Goal: Browse casually

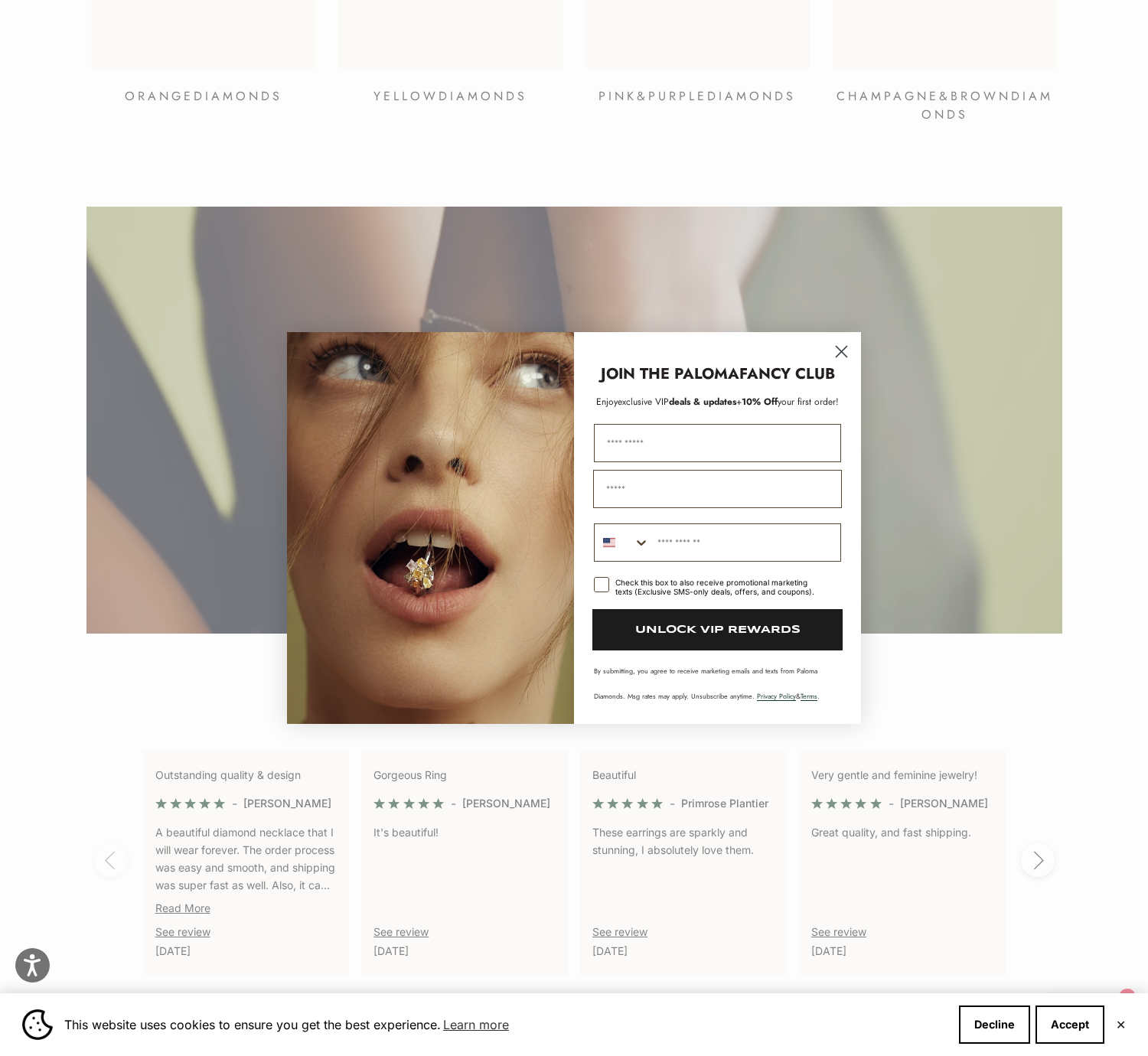
scroll to position [2906, 0]
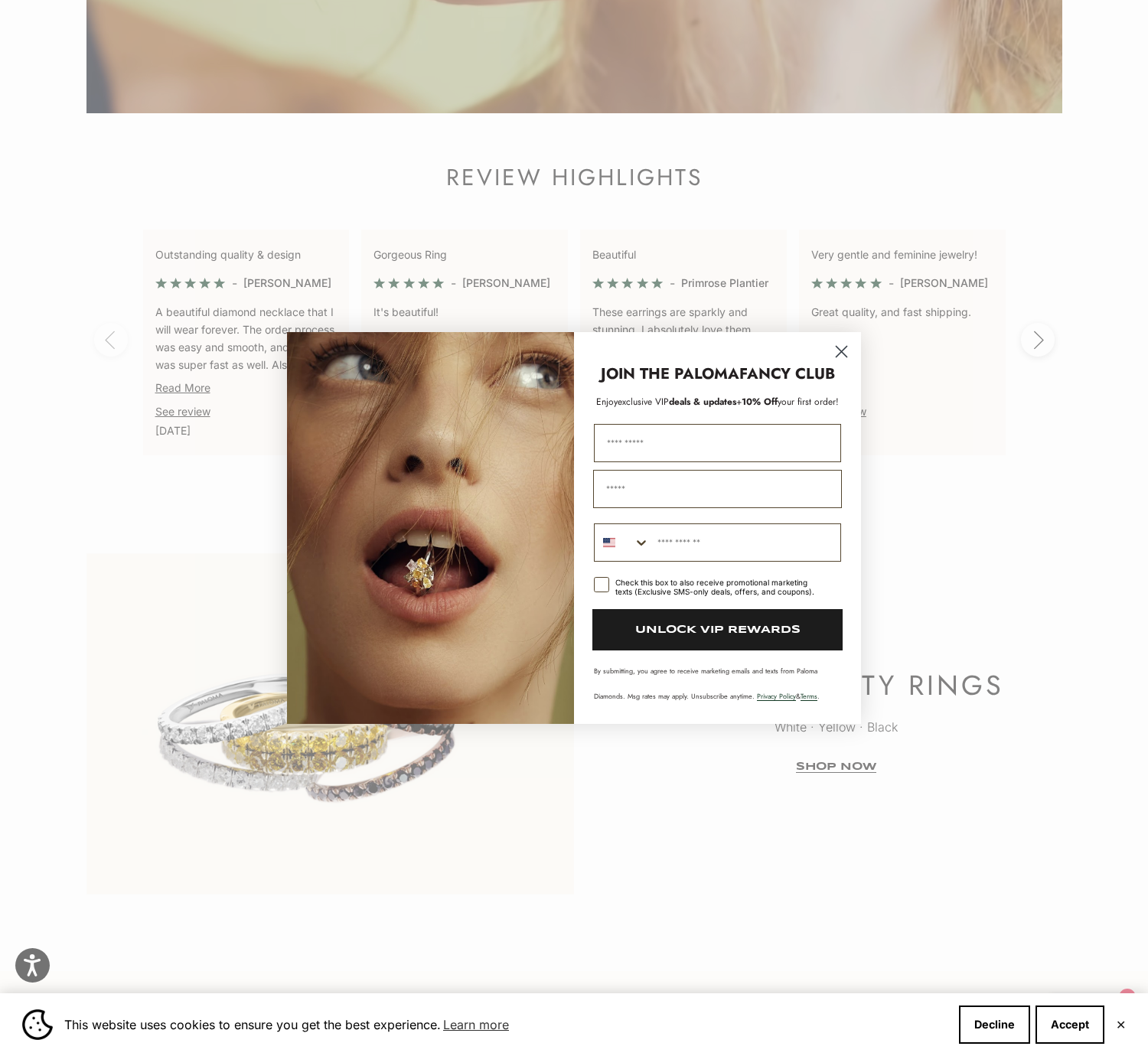
click at [842, 364] on circle "Close dialog" at bounding box center [841, 351] width 26 height 26
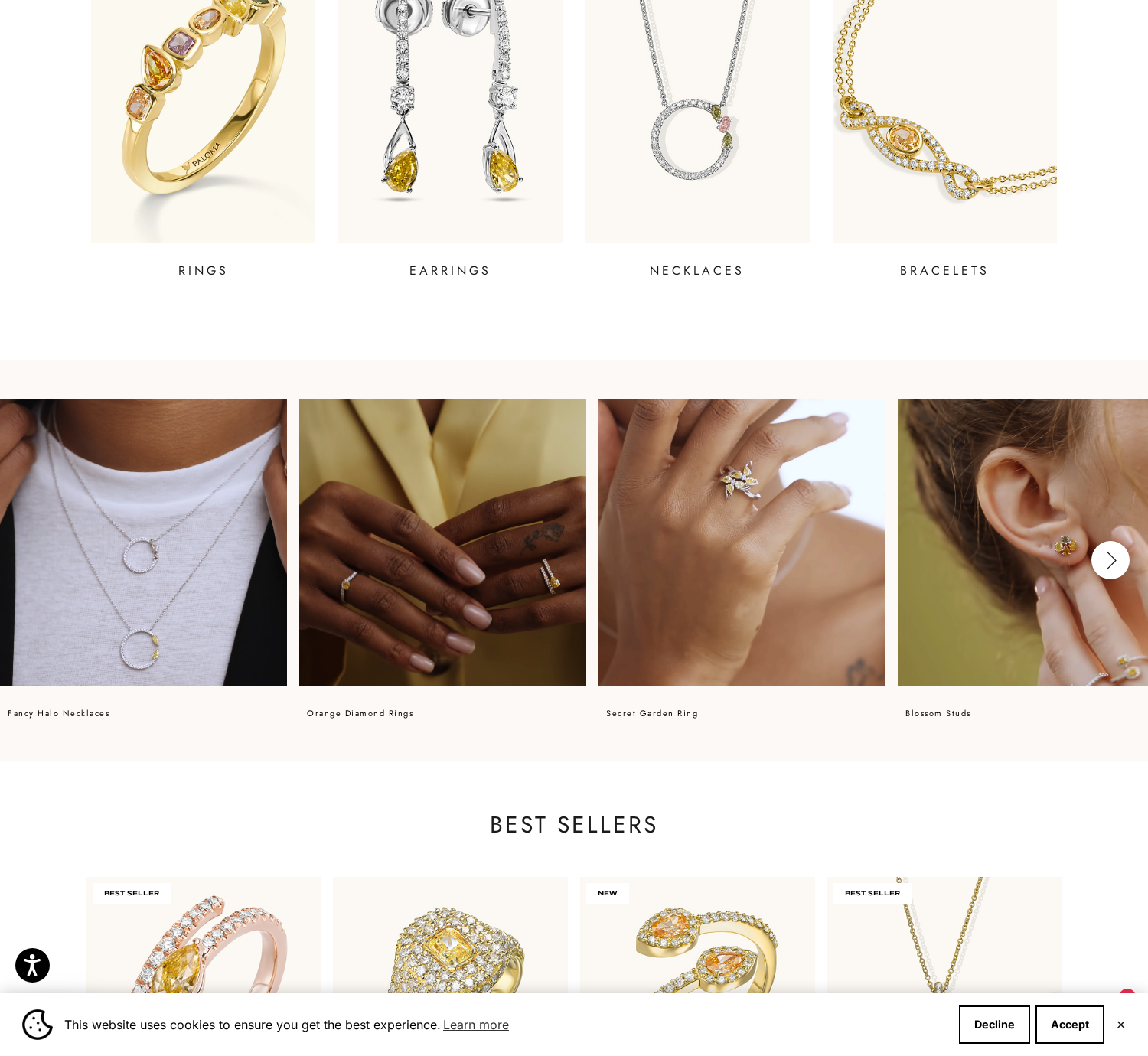
scroll to position [721, 0]
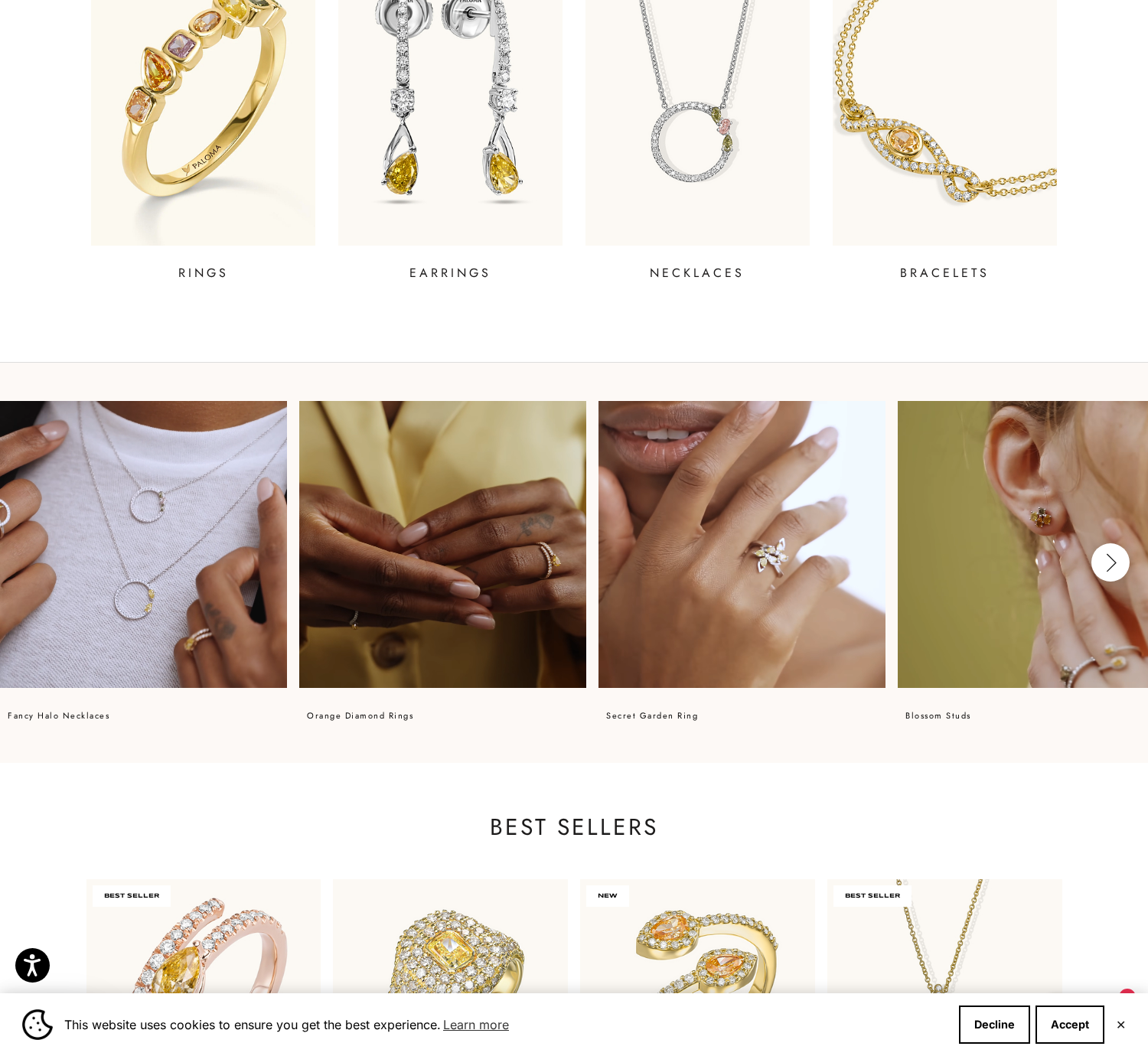
click at [406, 602] on video at bounding box center [442, 545] width 287 height 287
